Goal: Information Seeking & Learning: Understand process/instructions

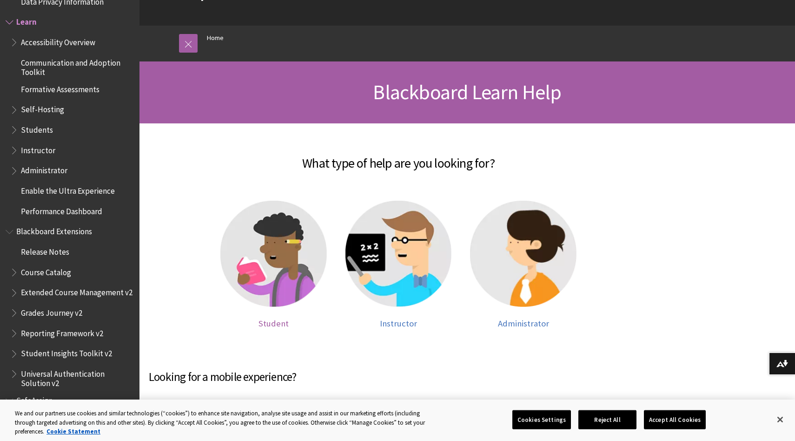
scroll to position [81, 0]
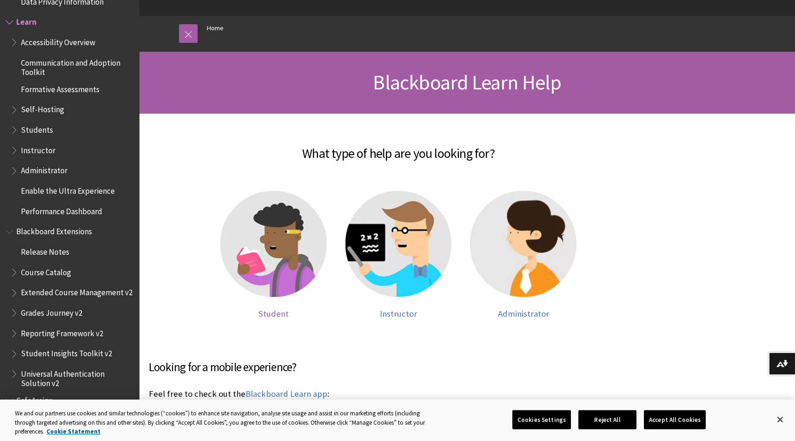
click at [278, 298] on div at bounding box center [273, 250] width 107 height 118
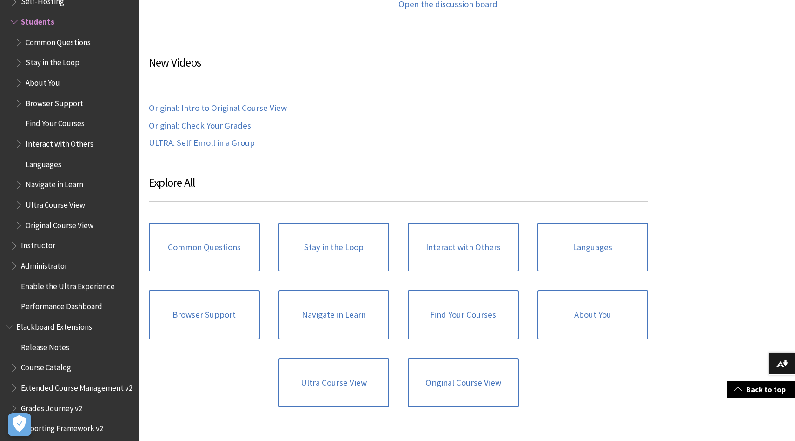
scroll to position [859, 0]
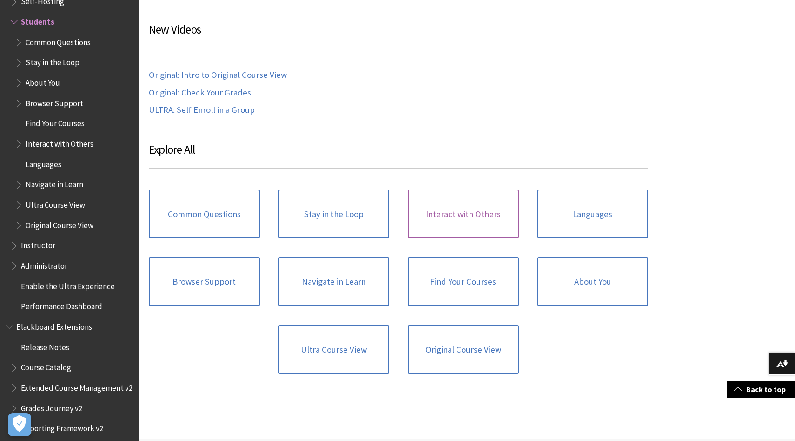
click at [442, 207] on link "Interact with Others" at bounding box center [463, 213] width 111 height 49
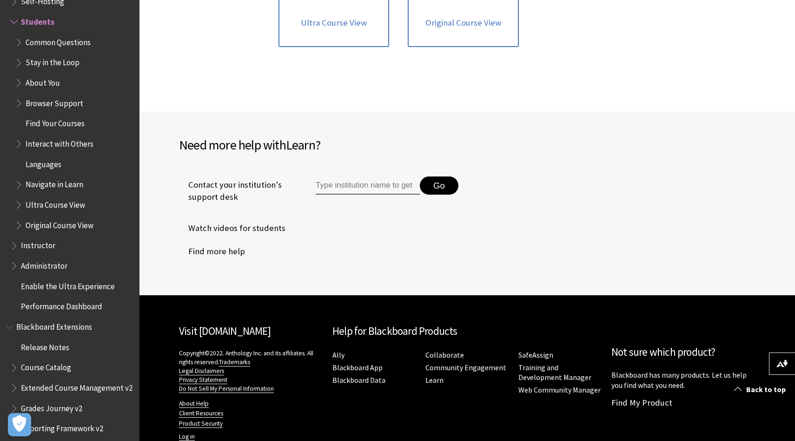
scroll to position [1210, 0]
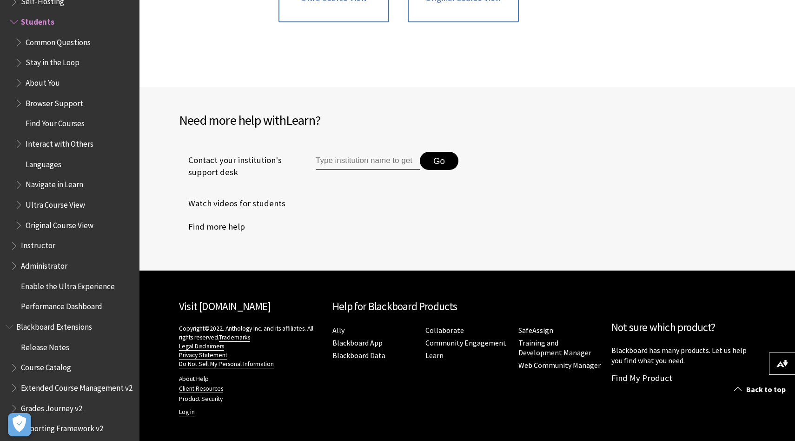
click at [358, 157] on input "Type institution name to get support" at bounding box center [368, 161] width 104 height 19
type input "schoolcrafy"
click at [439, 160] on button "Go" at bounding box center [439, 161] width 39 height 19
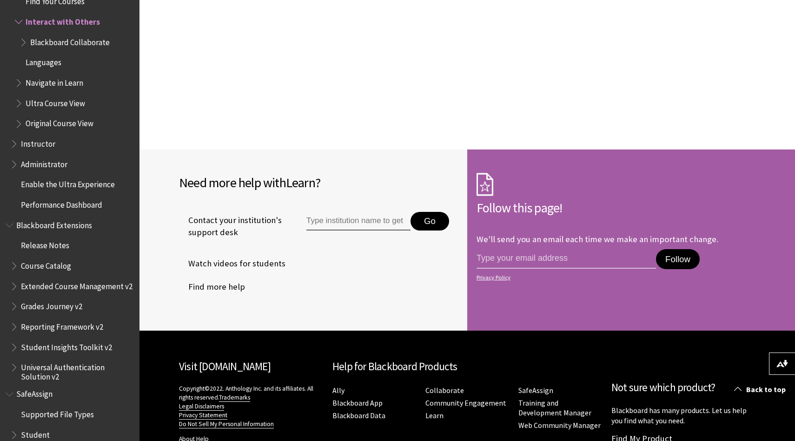
scroll to position [407, 0]
